Goal: Task Accomplishment & Management: Manage account settings

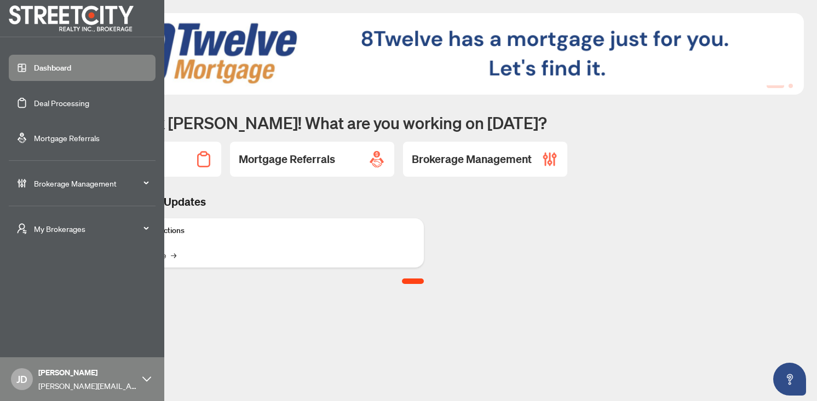
click at [30, 182] on div "Brokerage Management" at bounding box center [82, 183] width 147 height 26
click at [58, 295] on link "Dashboard Settings" at bounding box center [56, 295] width 67 height 10
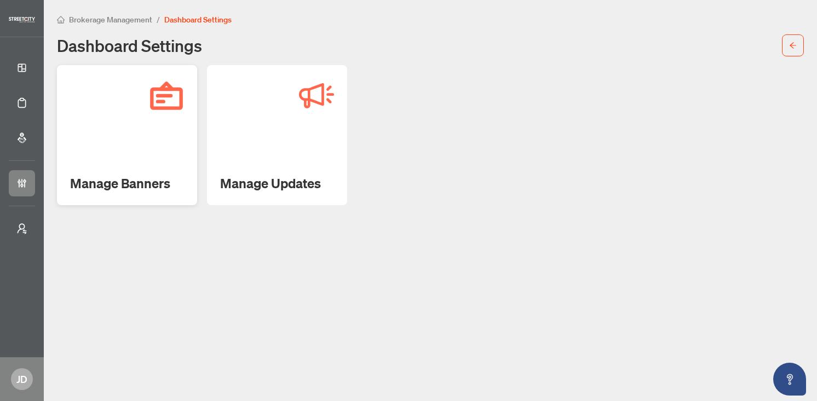
click at [127, 163] on div "Manage Banners" at bounding box center [127, 135] width 140 height 140
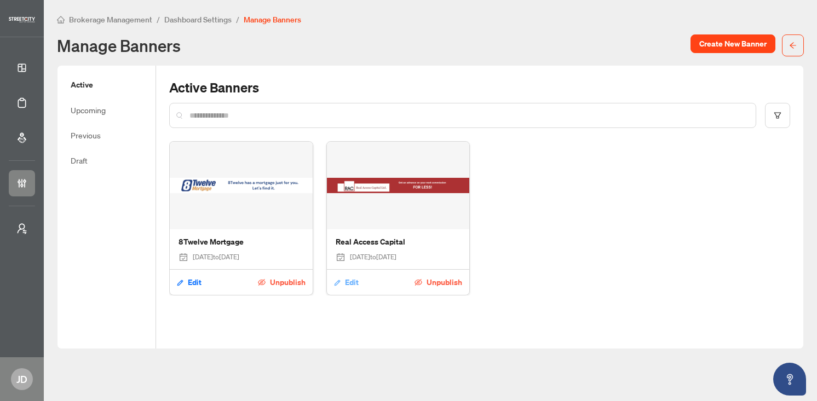
click at [346, 281] on span "Edit" at bounding box center [352, 283] width 14 height 18
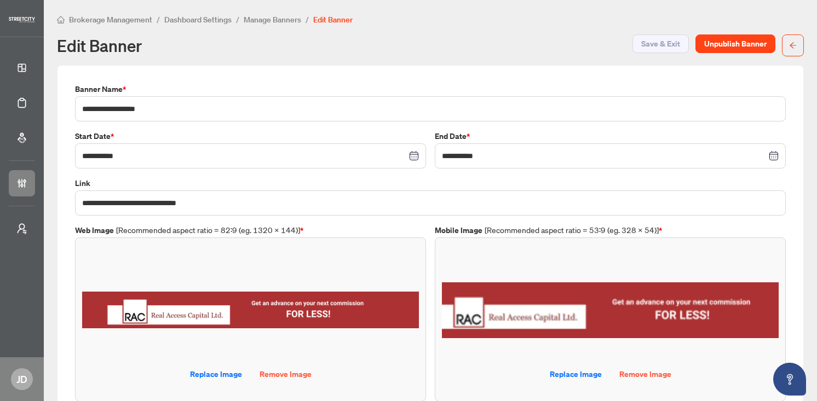
scroll to position [31, 0]
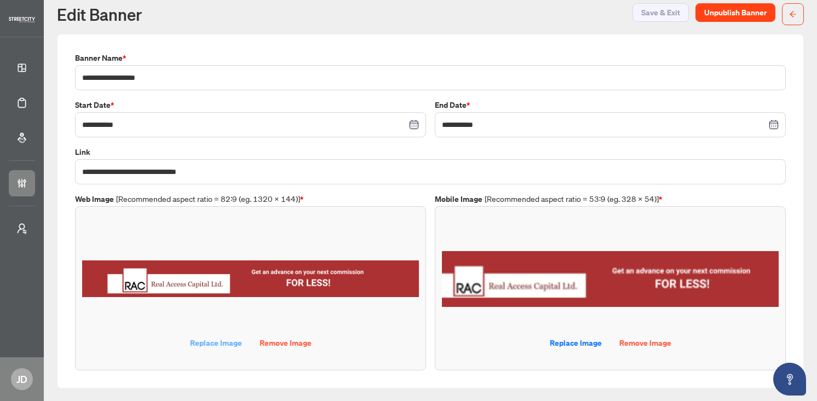
click at [229, 339] on span "Replace Image" at bounding box center [216, 343] width 52 height 18
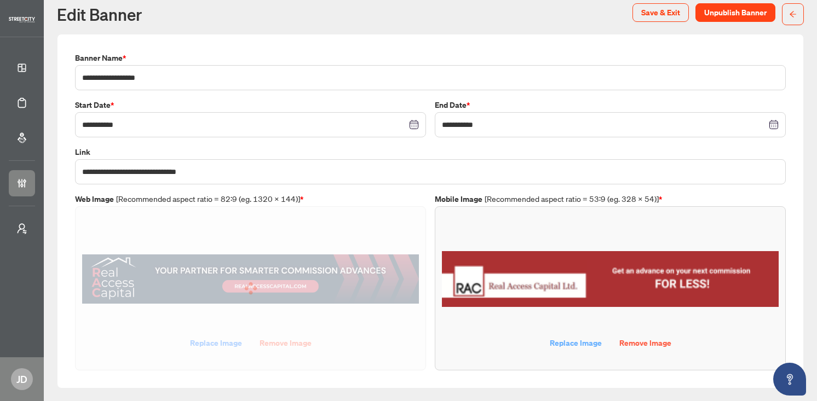
click at [578, 345] on span "Replace Image" at bounding box center [576, 343] width 52 height 18
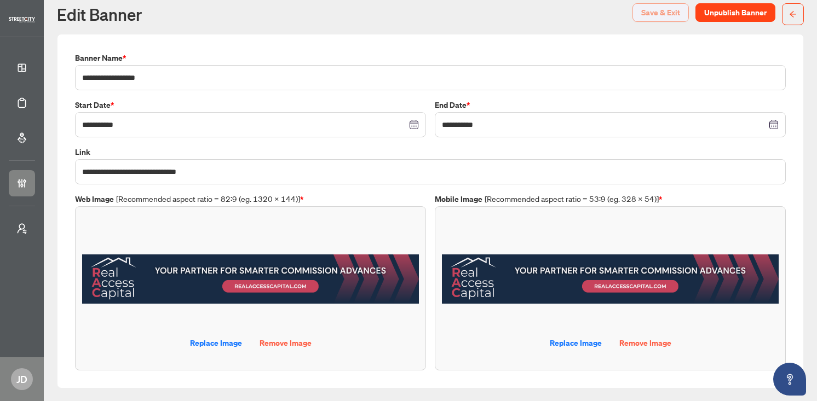
click at [646, 11] on span "Save & Exit" at bounding box center [660, 13] width 39 height 18
